Goal: Information Seeking & Learning: Find specific page/section

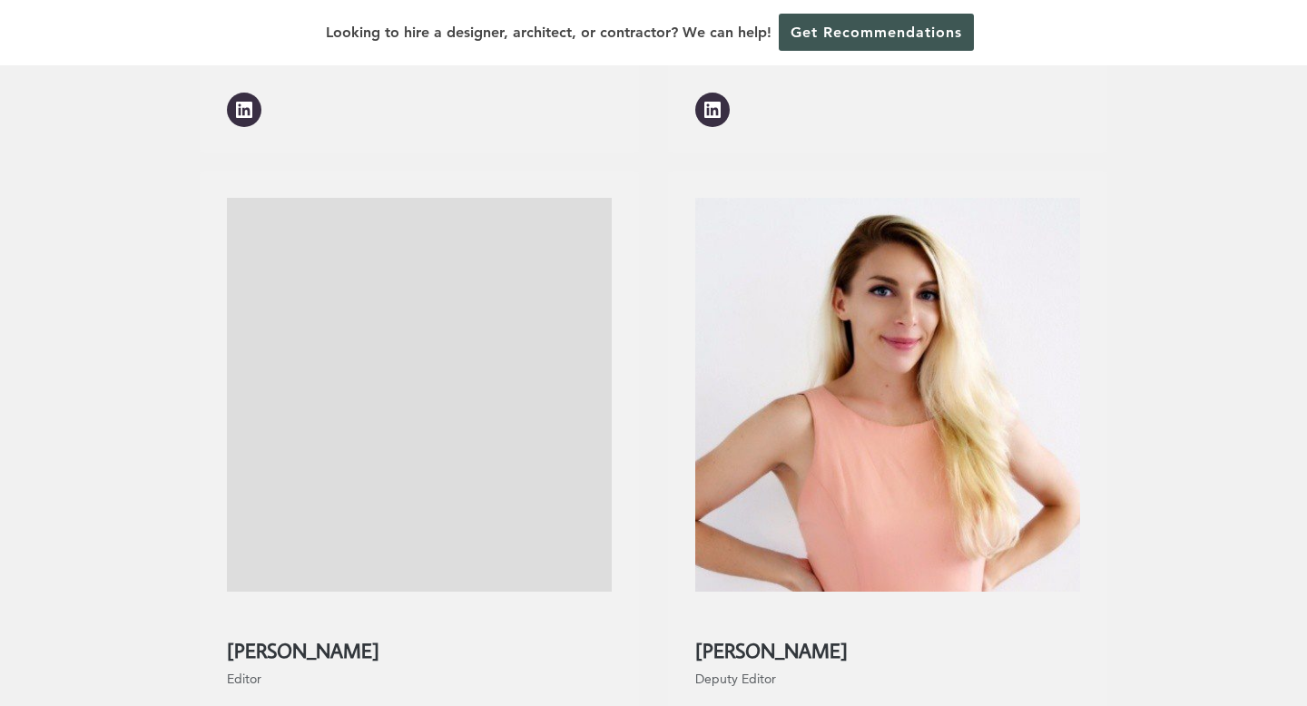
scroll to position [2499, 0]
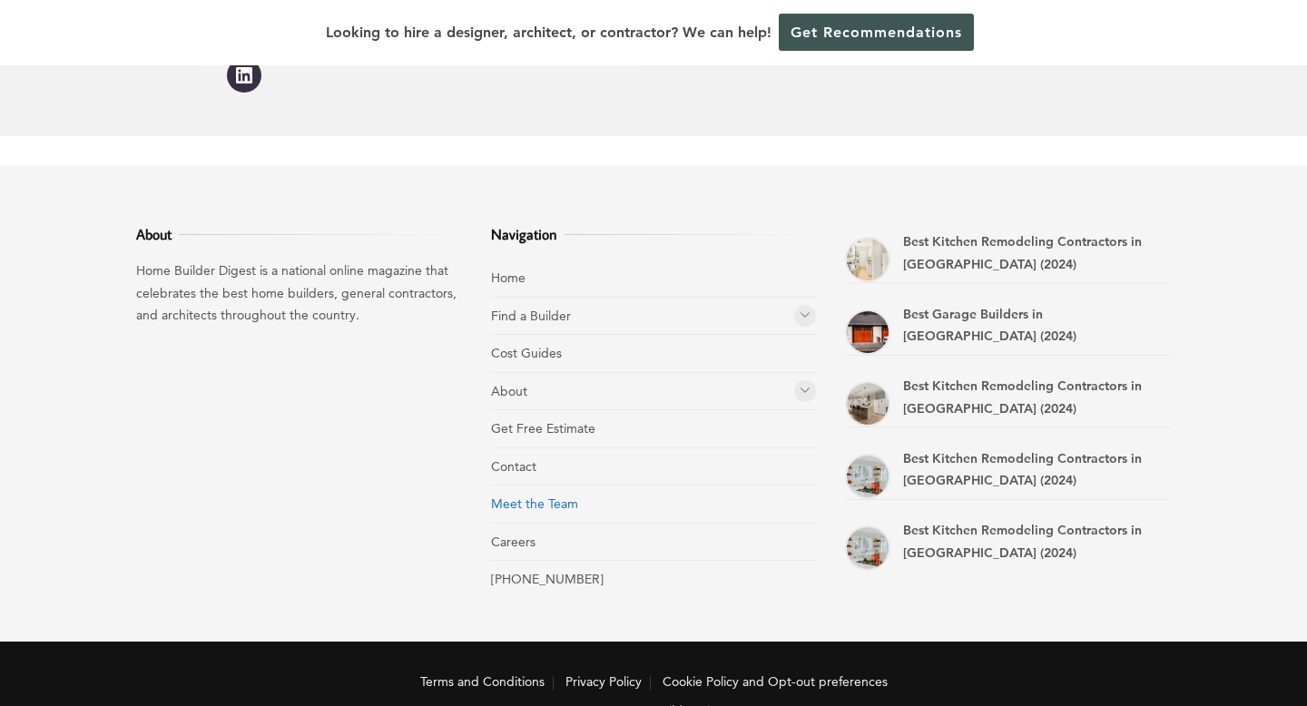
click at [554, 495] on link "Meet the Team" at bounding box center [534, 503] width 87 height 16
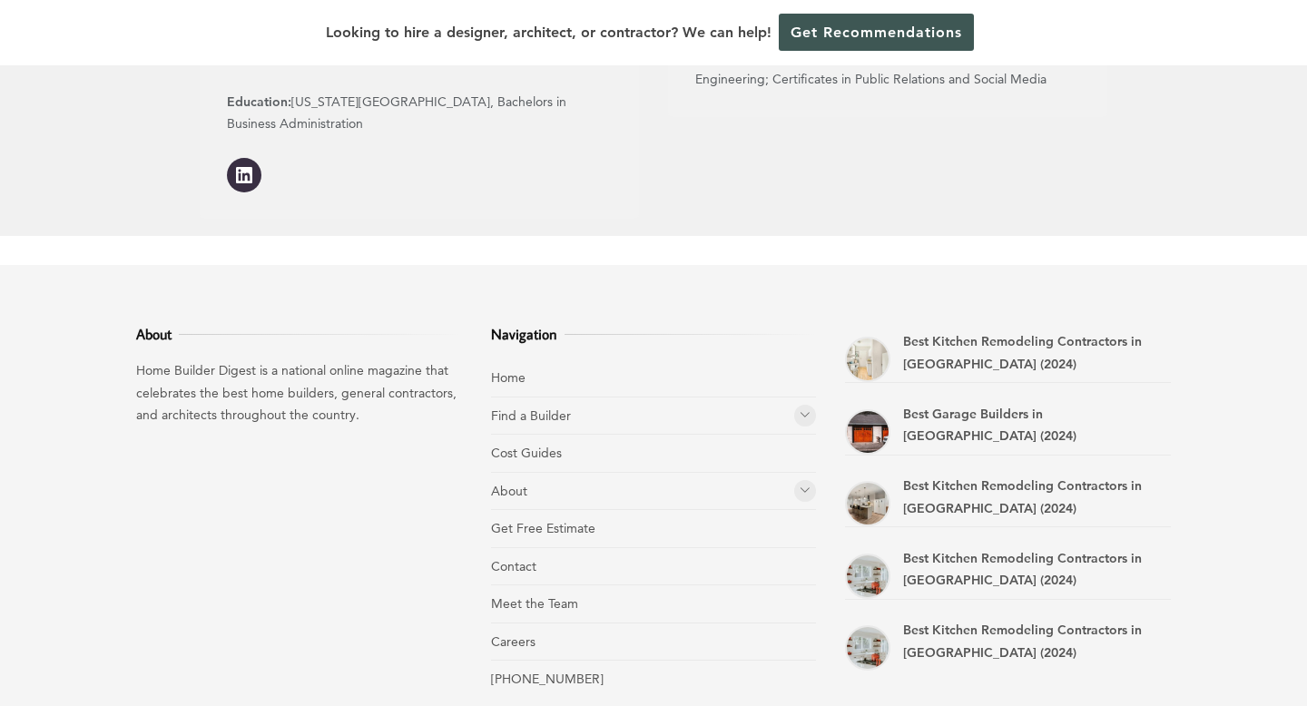
scroll to position [2499, 0]
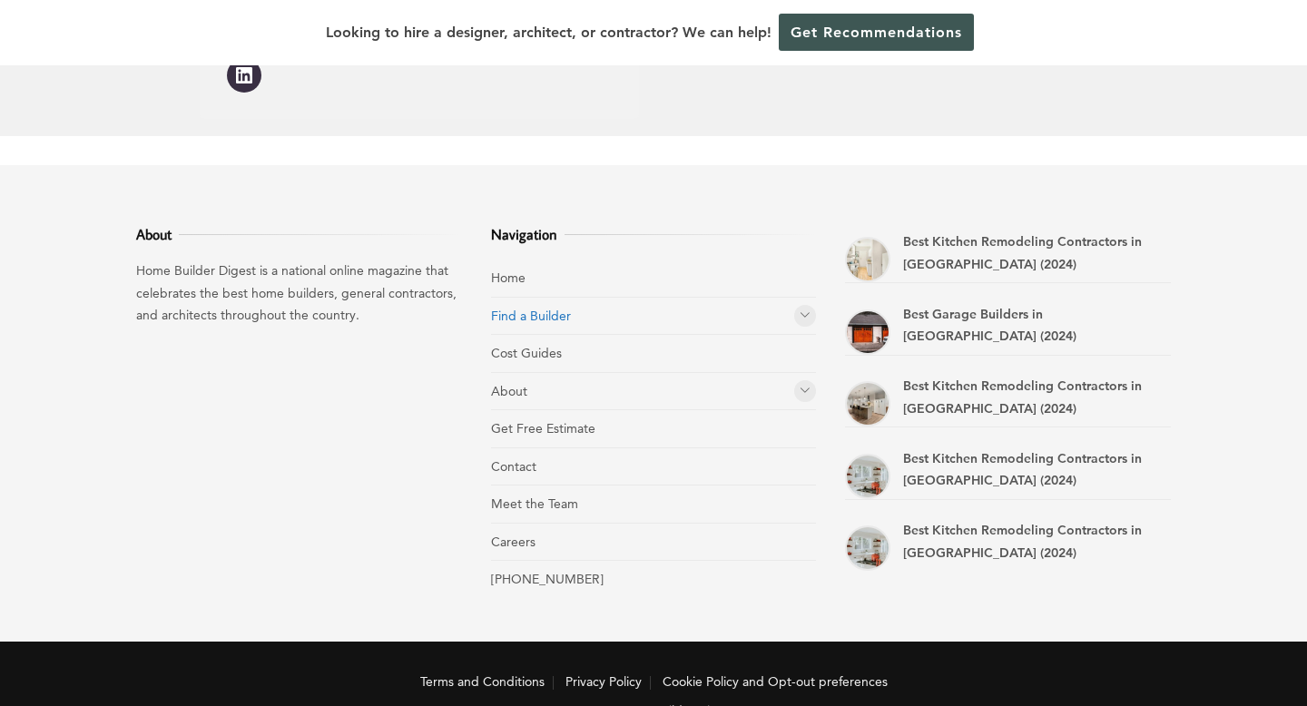
click at [554, 308] on link "Find a Builder" at bounding box center [531, 316] width 80 height 16
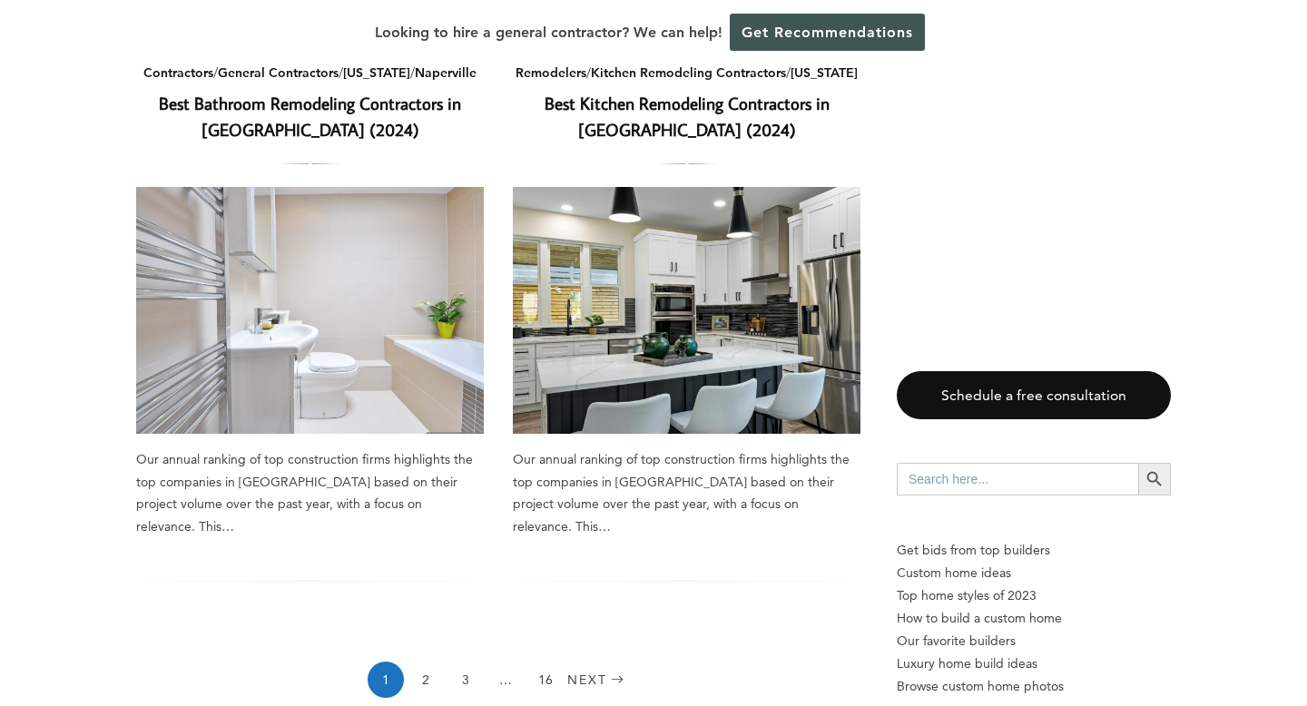
scroll to position [2633, 0]
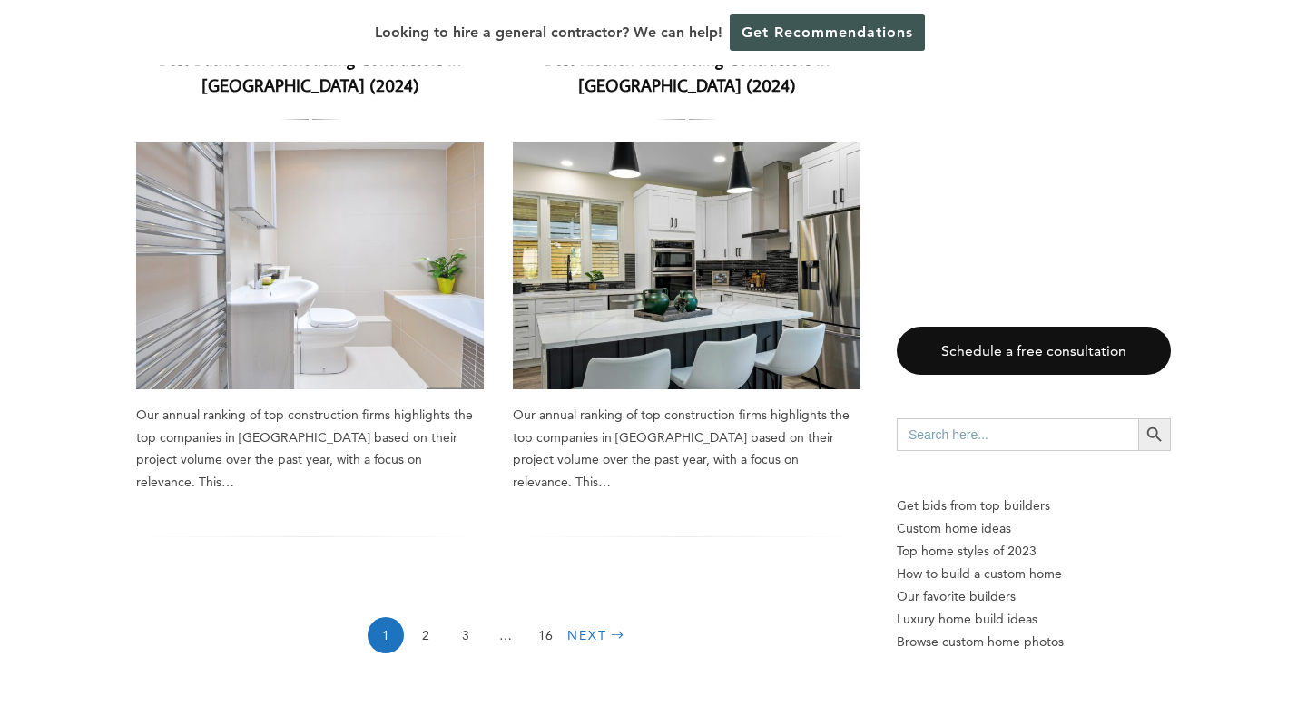
click at [586, 617] on link "Next" at bounding box center [598, 635] width 62 height 36
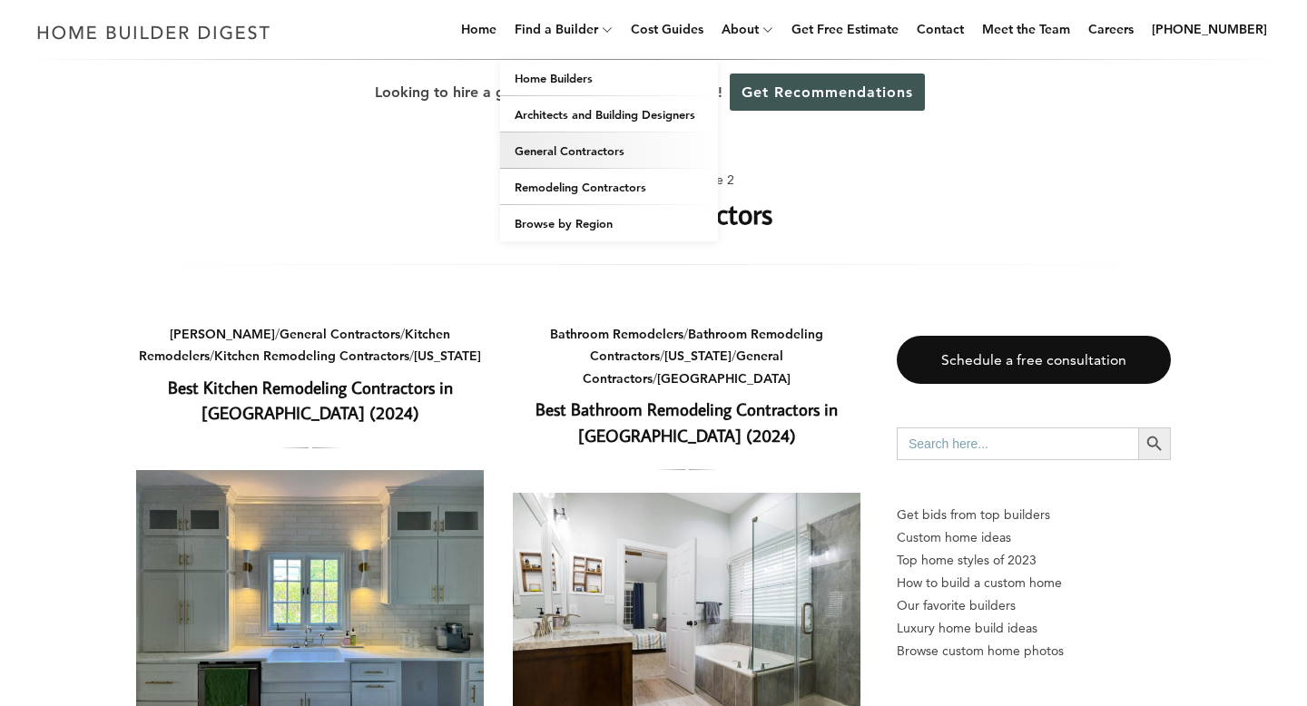
click at [591, 150] on link "General Contractors" at bounding box center [609, 150] width 218 height 36
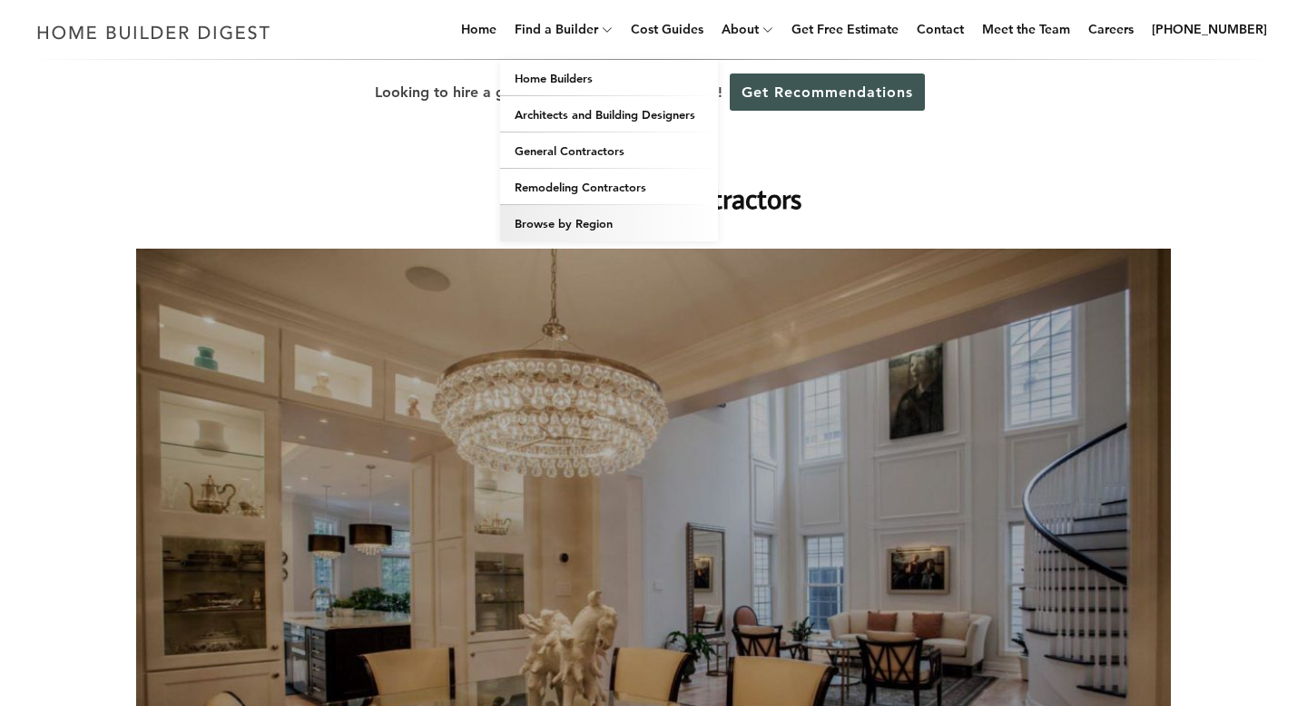
click at [624, 225] on link "Browse by Region" at bounding box center [609, 223] width 218 height 36
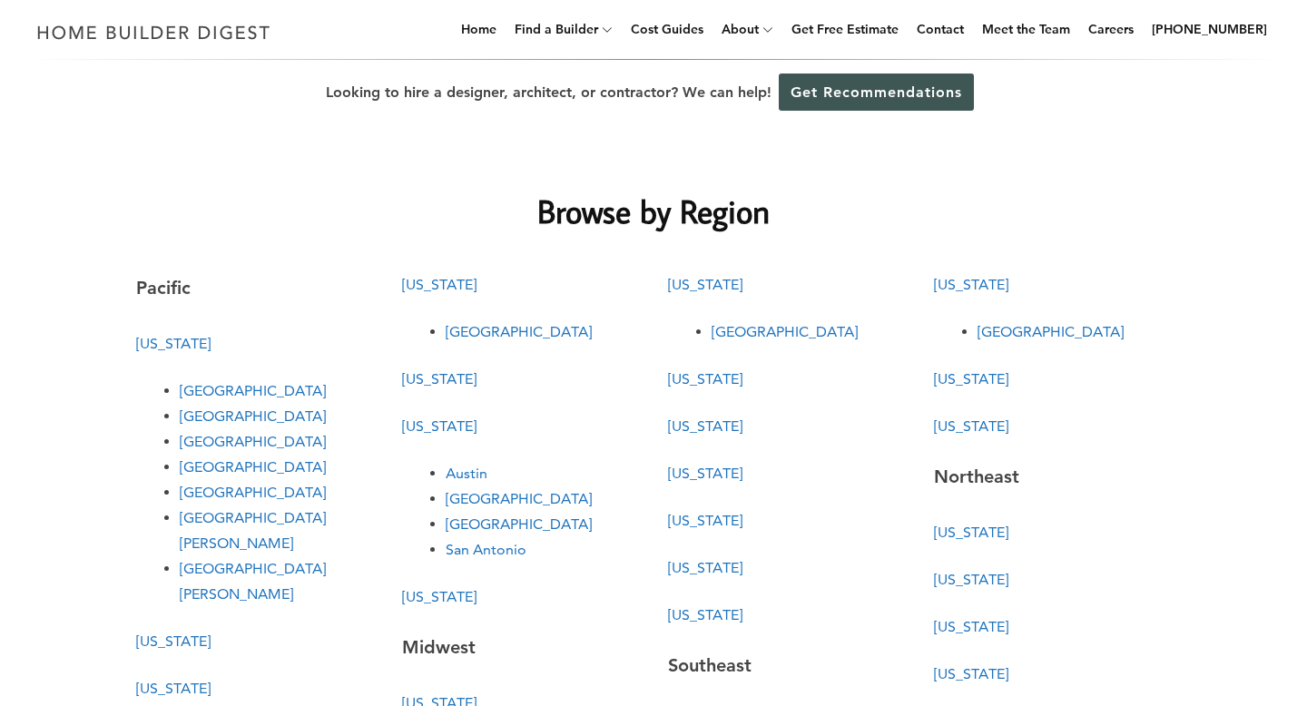
click at [202, 517] on link "[GEOGRAPHIC_DATA][PERSON_NAME]" at bounding box center [253, 530] width 146 height 43
click at [199, 518] on link "[GEOGRAPHIC_DATA][PERSON_NAME]" at bounding box center [253, 529] width 146 height 43
click at [229, 519] on link "[GEOGRAPHIC_DATA][PERSON_NAME]" at bounding box center [253, 530] width 146 height 43
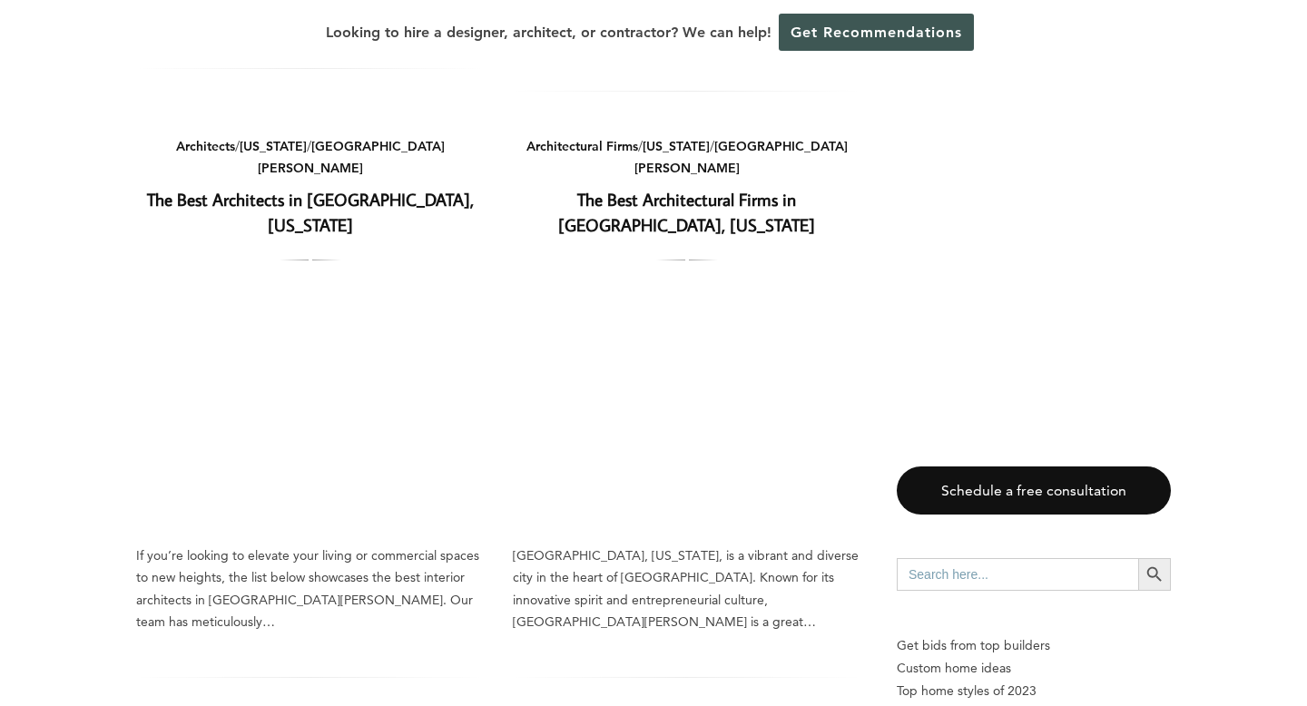
scroll to position [3013, 0]
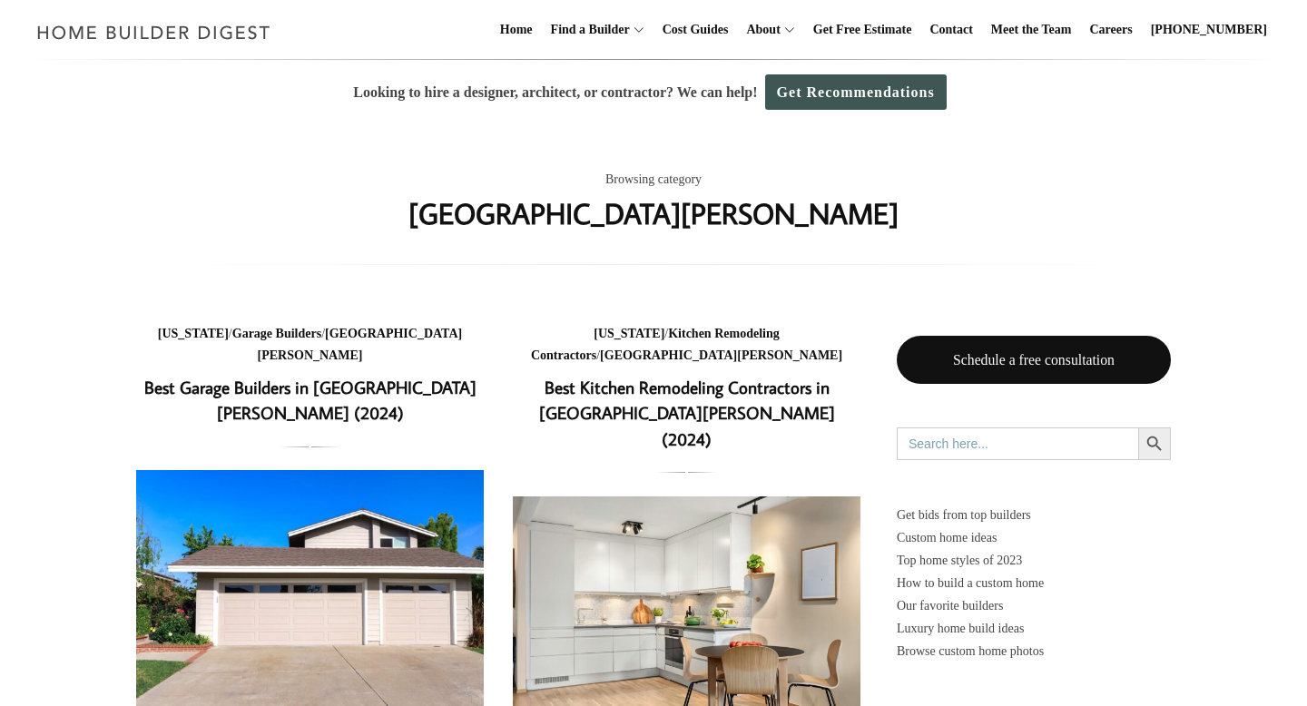
click at [688, 521] on img at bounding box center [687, 619] width 348 height 247
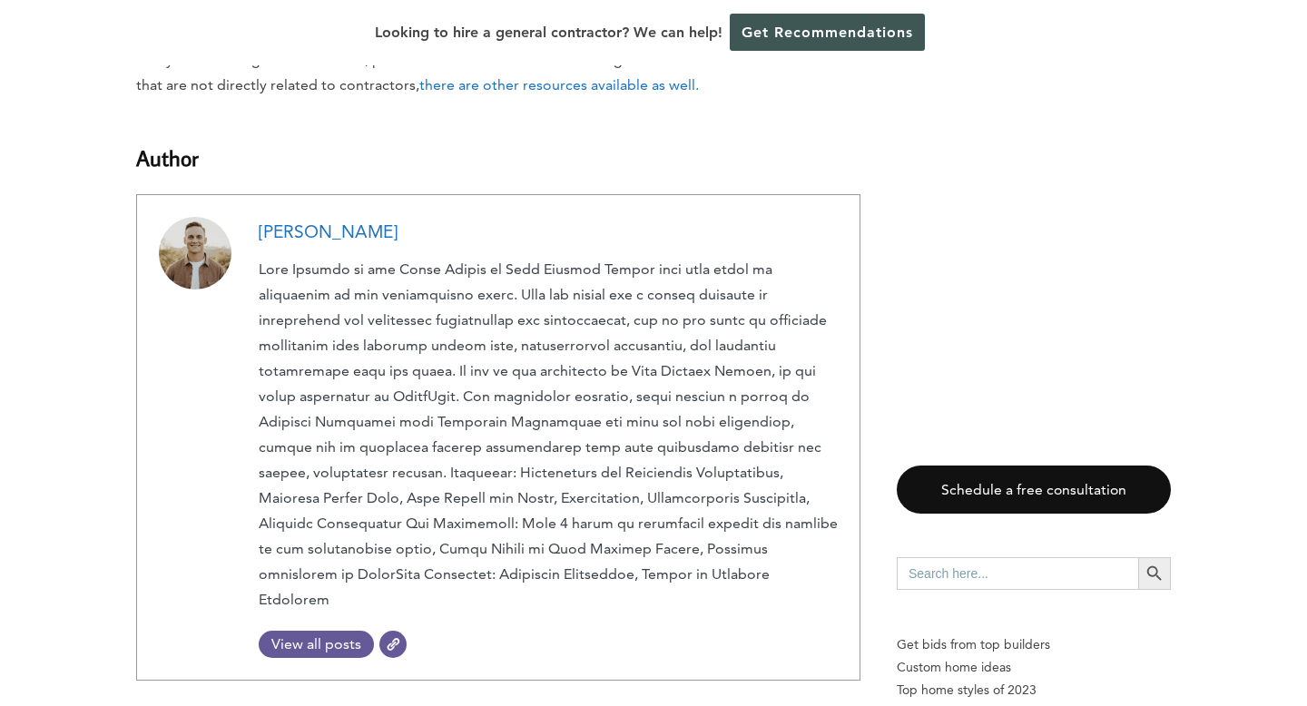
scroll to position [6151, 0]
